Goal: Task Accomplishment & Management: Complete application form

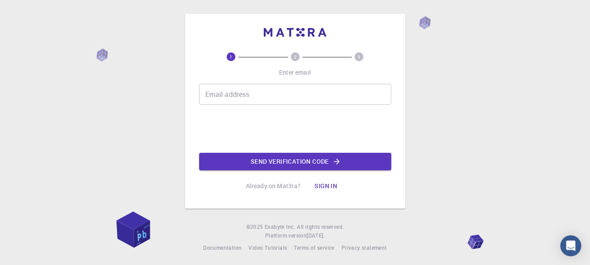
click at [237, 90] on input "Email address" at bounding box center [295, 94] width 192 height 21
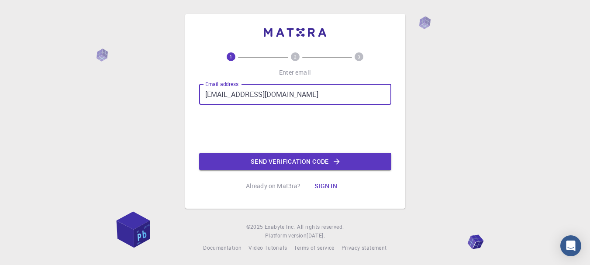
type input "[EMAIL_ADDRESS][DOMAIN_NAME]"
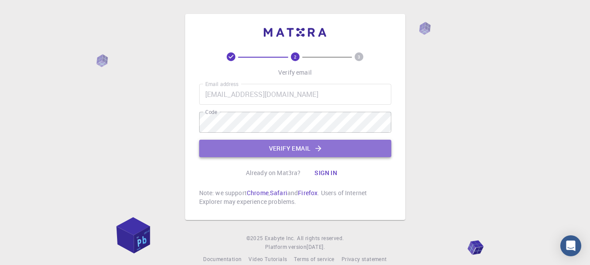
click at [235, 145] on button "Verify email" at bounding box center [295, 148] width 192 height 17
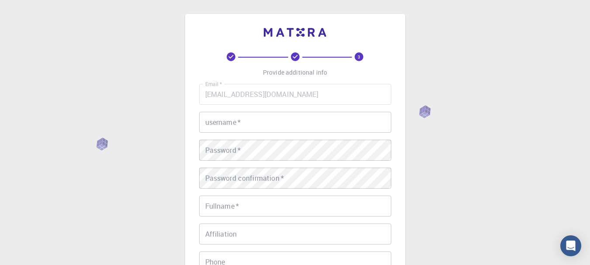
click at [239, 126] on input "username   *" at bounding box center [295, 122] width 192 height 21
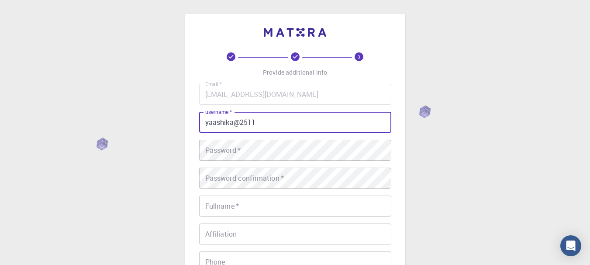
click at [209, 123] on input "yaashika@2511" at bounding box center [295, 122] width 192 height 21
type input "Yaashika@2511"
click at [225, 145] on div "Password   * Password   *" at bounding box center [295, 150] width 192 height 21
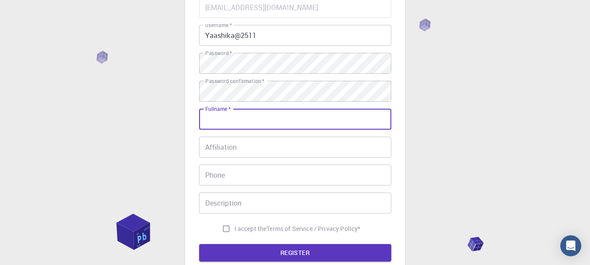
scroll to position [87, 0]
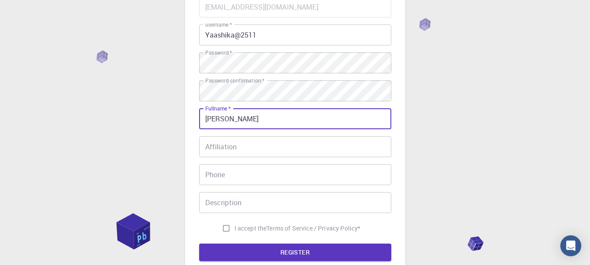
type input "[PERSON_NAME]"
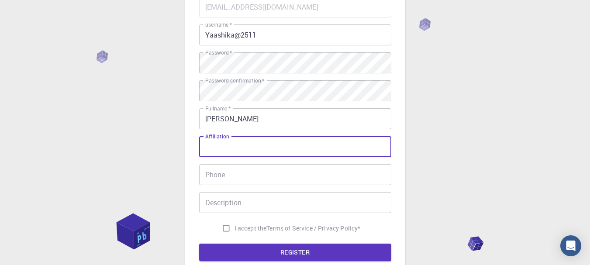
click at [229, 145] on input "Affiliation" at bounding box center [295, 146] width 192 height 21
type input "[PERSON_NAME]"
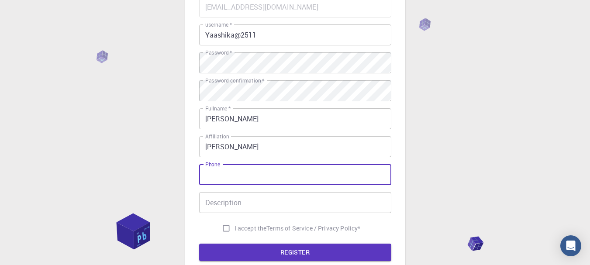
click at [215, 173] on input "Phone" at bounding box center [295, 174] width 192 height 21
type input "9704715222"
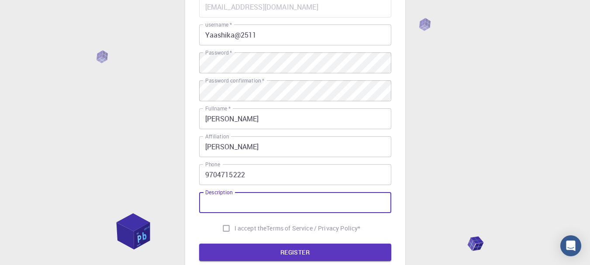
click at [250, 202] on input "Description" at bounding box center [295, 202] width 192 height 21
type input "project engg"
click at [199, 243] on button "REGISTER" at bounding box center [295, 251] width 192 height 17
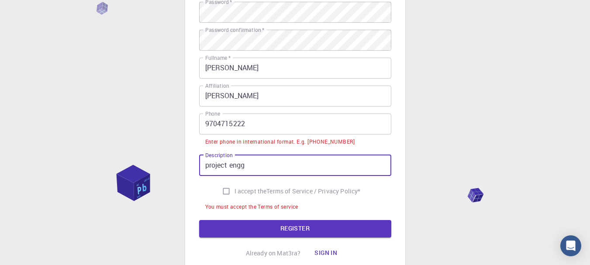
scroll to position [175, 0]
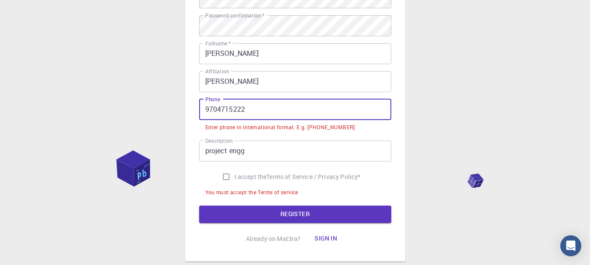
click at [206, 107] on input "9704715222" at bounding box center [295, 109] width 192 height 21
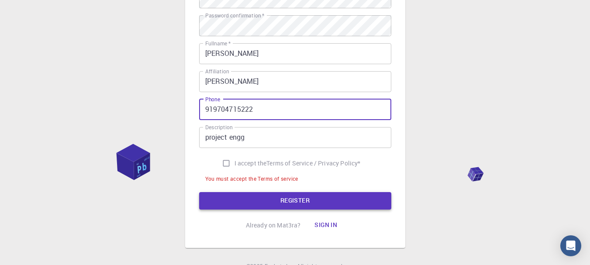
type input "919704715222"
click at [226, 196] on button "REGISTER" at bounding box center [295, 200] width 192 height 17
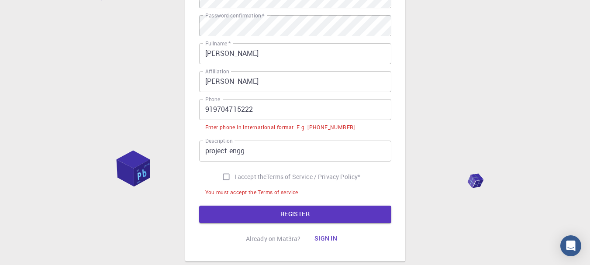
click at [225, 173] on input "I accept the Terms of Service / Privacy Policy *" at bounding box center [226, 176] width 17 height 17
checkbox input "true"
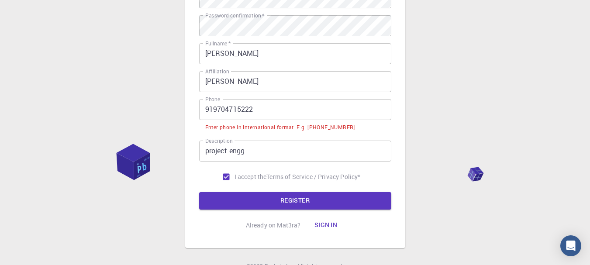
click at [205, 108] on input "919704715222" at bounding box center [295, 109] width 192 height 21
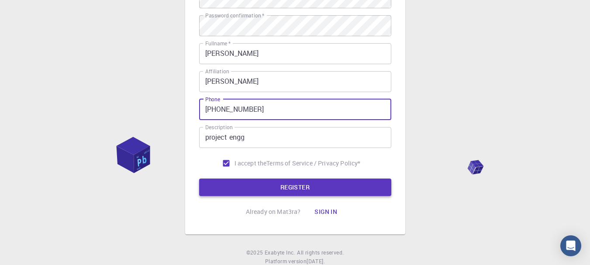
type input "[PHONE_NUMBER]"
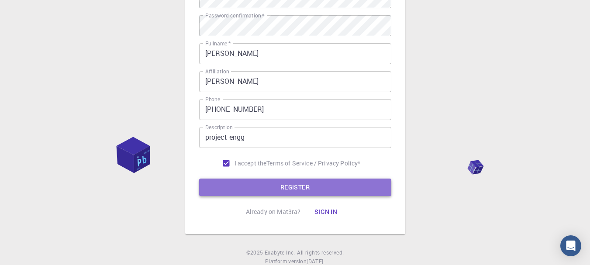
click at [317, 182] on button "REGISTER" at bounding box center [295, 186] width 192 height 17
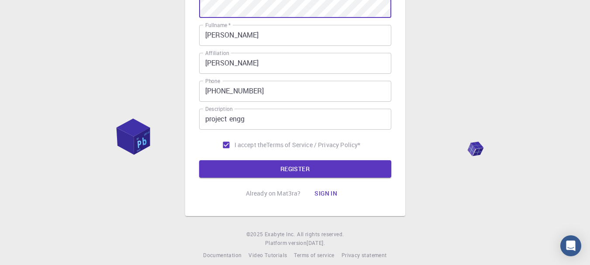
scroll to position [202, 0]
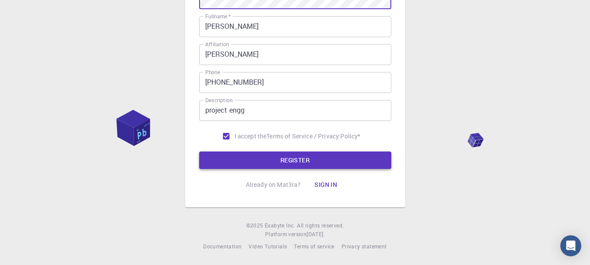
click at [267, 155] on button "REGISTER" at bounding box center [295, 159] width 192 height 17
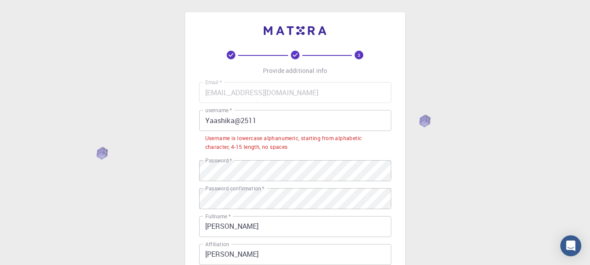
scroll to position [0, 0]
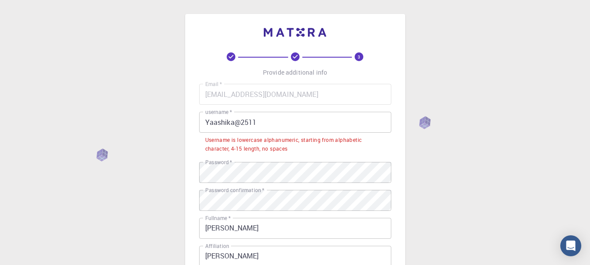
click at [233, 123] on input "Yaashika@2511" at bounding box center [295, 122] width 192 height 21
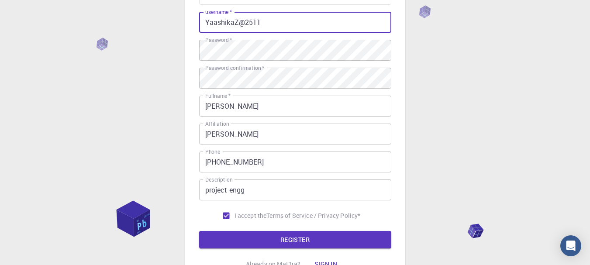
scroll to position [131, 0]
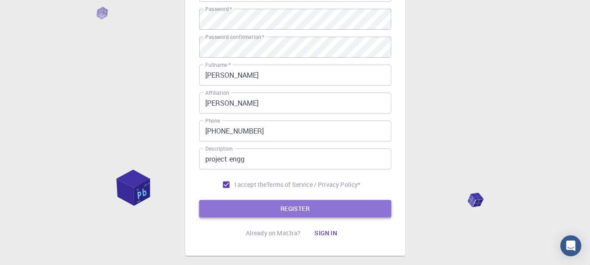
click at [245, 206] on button "REGISTER" at bounding box center [295, 208] width 192 height 17
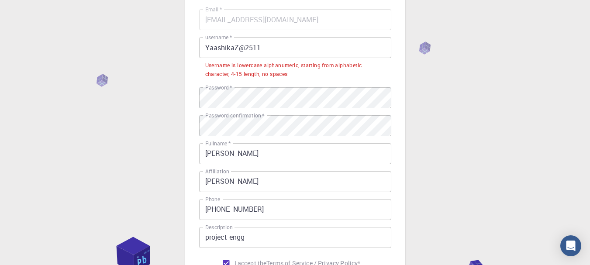
scroll to position [0, 0]
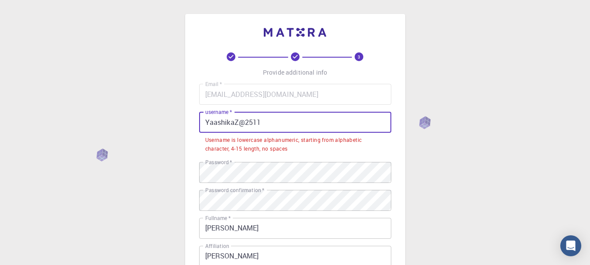
click at [238, 124] on input "YaashikaZ@2511" at bounding box center [295, 122] width 192 height 21
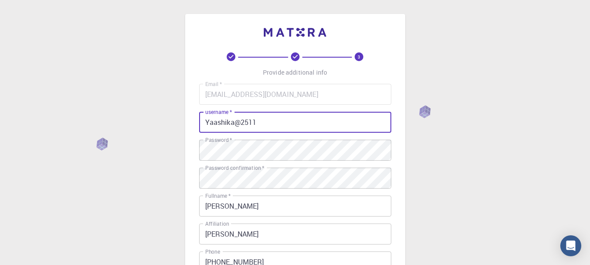
click at [208, 121] on input "Yaashika@2511" at bounding box center [295, 122] width 192 height 21
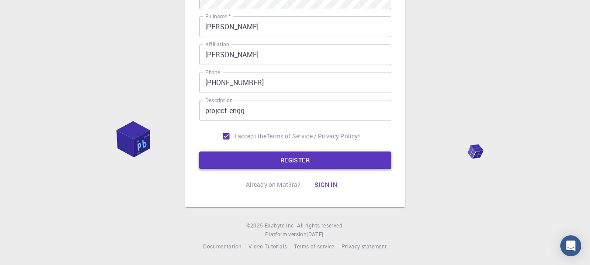
click at [262, 161] on button "REGISTER" at bounding box center [295, 159] width 192 height 17
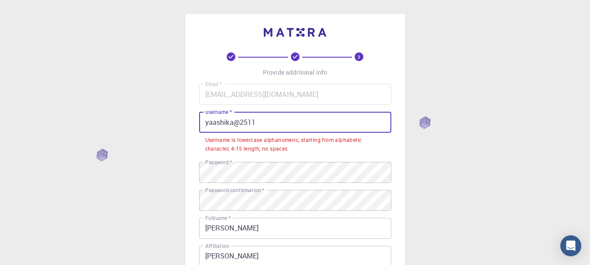
click at [268, 121] on input "yaashika@2511" at bounding box center [295, 122] width 192 height 21
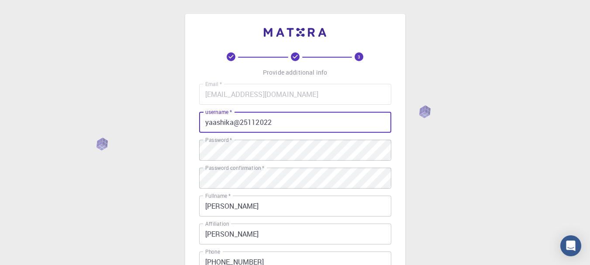
scroll to position [87, 0]
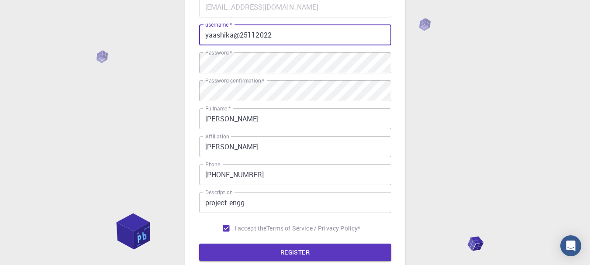
click at [207, 38] on input "yaashika@25112022" at bounding box center [295, 34] width 192 height 21
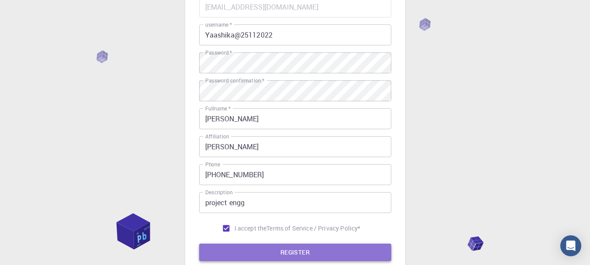
click at [243, 256] on button "REGISTER" at bounding box center [295, 251] width 192 height 17
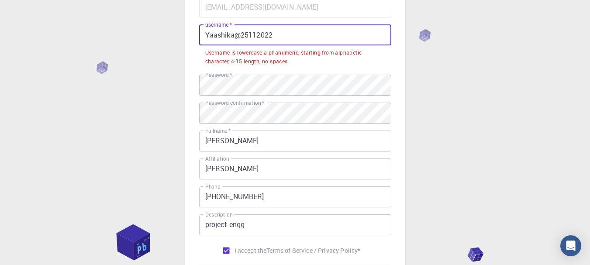
click at [212, 36] on input "Yaashika@25112022" at bounding box center [295, 34] width 192 height 21
click at [210, 36] on input "Yaashika@25112022" at bounding box center [295, 34] width 192 height 21
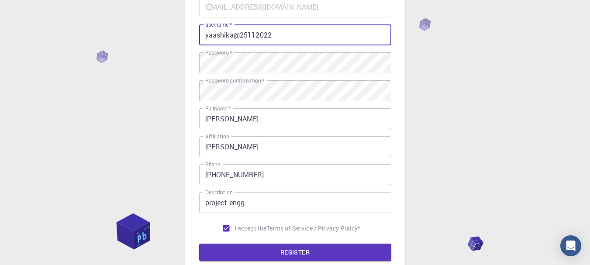
click at [199, 243] on button "REGISTER" at bounding box center [295, 251] width 192 height 17
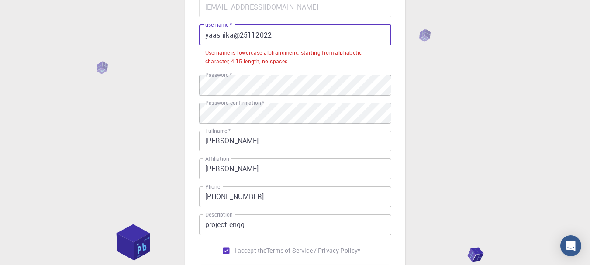
click at [281, 36] on input "yaashika@25112022" at bounding box center [295, 34] width 192 height 21
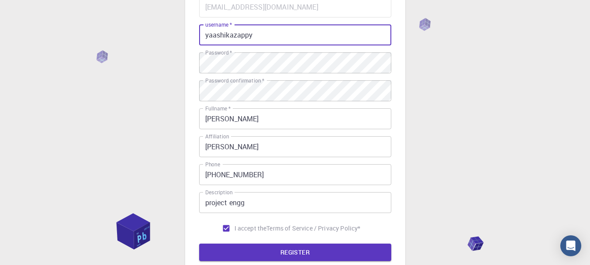
click at [236, 34] on input "yaashikazappy" at bounding box center [295, 34] width 192 height 21
click at [234, 35] on input "yaashikazappy" at bounding box center [295, 34] width 192 height 21
click at [210, 36] on input "yaashika@zappy" at bounding box center [295, 34] width 192 height 21
click at [244, 248] on button "REGISTER" at bounding box center [295, 251] width 192 height 17
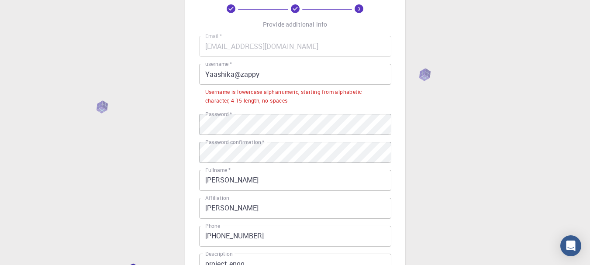
scroll to position [0, 0]
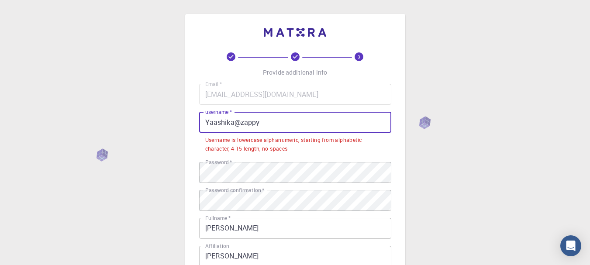
click at [212, 122] on input "Yaashika@zappy" at bounding box center [295, 122] width 192 height 21
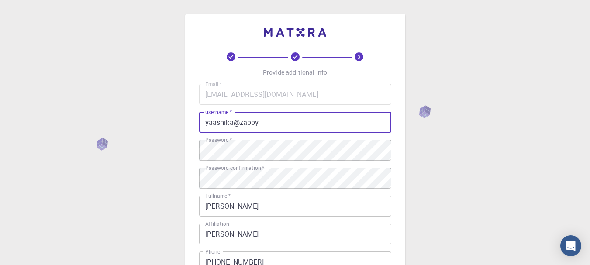
click at [261, 119] on input "yaashika@zappy" at bounding box center [295, 122] width 192 height 21
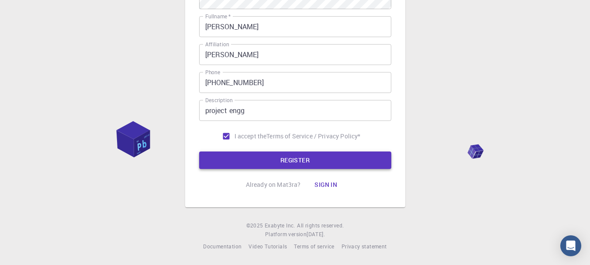
type input "yaashika25112022"
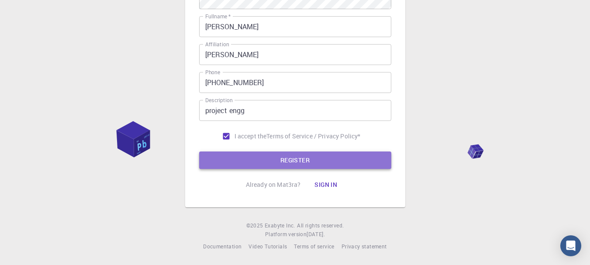
click at [253, 157] on button "REGISTER" at bounding box center [295, 159] width 192 height 17
